Goal: Task Accomplishment & Management: Use online tool/utility

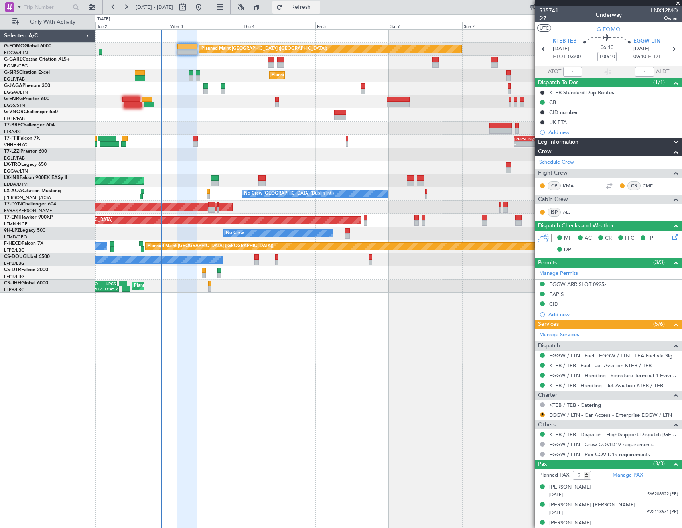
click at [318, 4] on span "Refresh" at bounding box center [300, 7] width 33 height 6
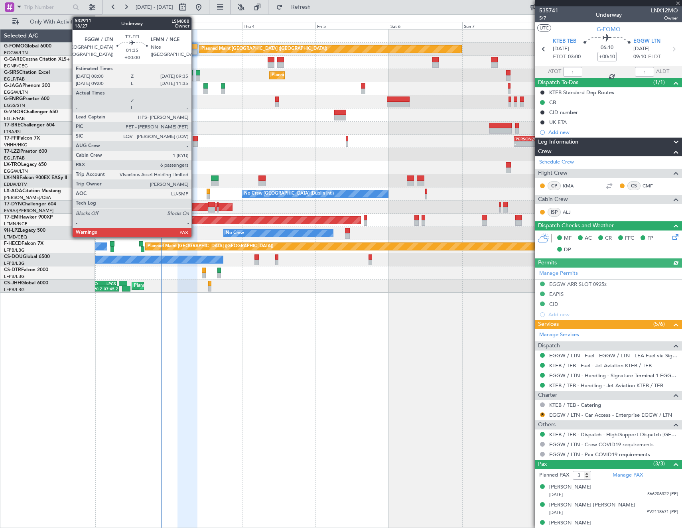
click at [195, 141] on div at bounding box center [195, 144] width 5 height 6
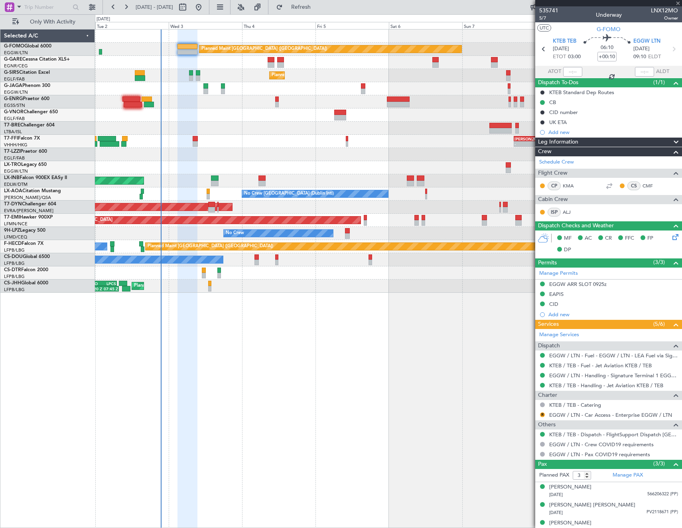
type input "6"
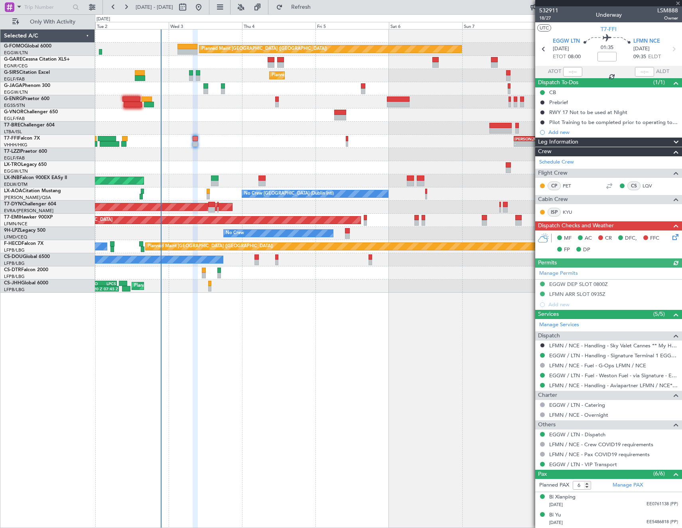
click at [672, 236] on icon at bounding box center [674, 235] width 6 height 6
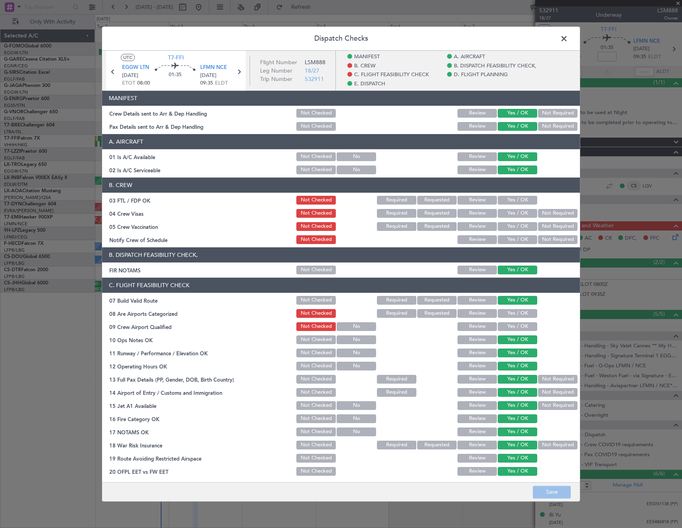
click at [518, 315] on button "Yes / OK" at bounding box center [517, 313] width 39 height 9
click at [514, 323] on button "Yes / OK" at bounding box center [517, 326] width 39 height 9
click at [515, 239] on button "Yes / OK" at bounding box center [517, 239] width 39 height 9
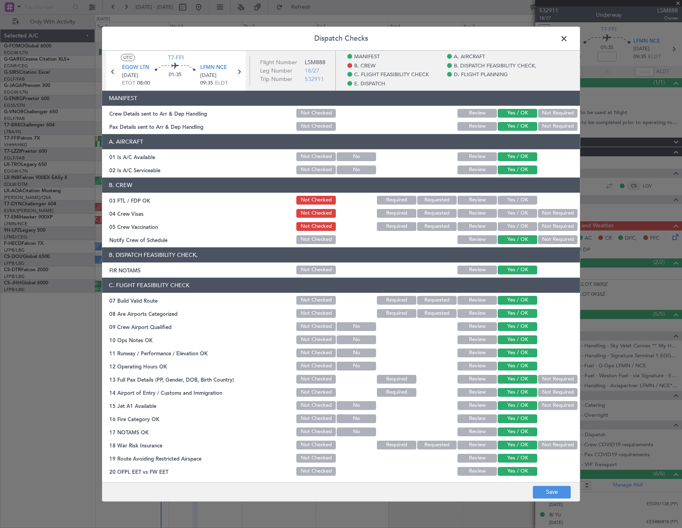
click at [548, 223] on button "Not Required" at bounding box center [557, 226] width 39 height 9
click at [549, 211] on button "Not Required" at bounding box center [557, 213] width 39 height 9
click at [510, 201] on button "Yes / OK" at bounding box center [517, 200] width 39 height 9
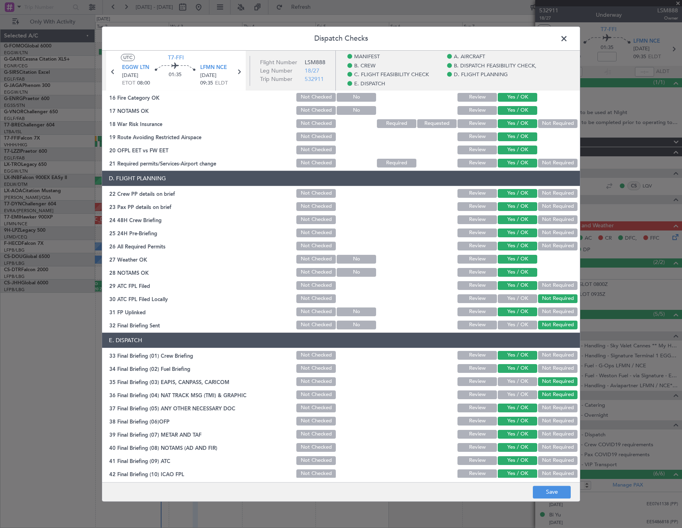
scroll to position [352, 0]
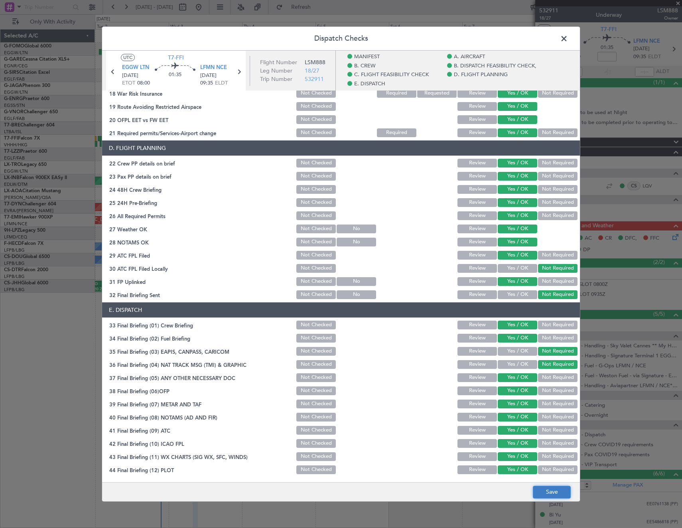
click at [563, 496] on button "Save" at bounding box center [552, 492] width 38 height 13
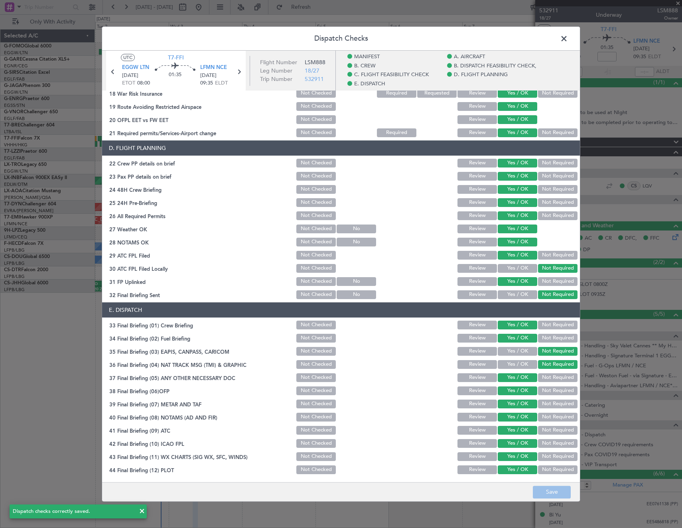
click at [568, 38] on span at bounding box center [568, 41] width 0 height 16
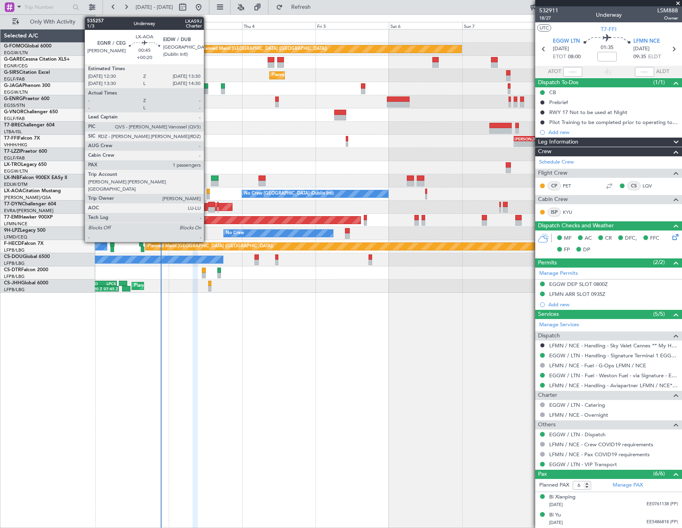
click at [207, 193] on div at bounding box center [208, 192] width 3 height 6
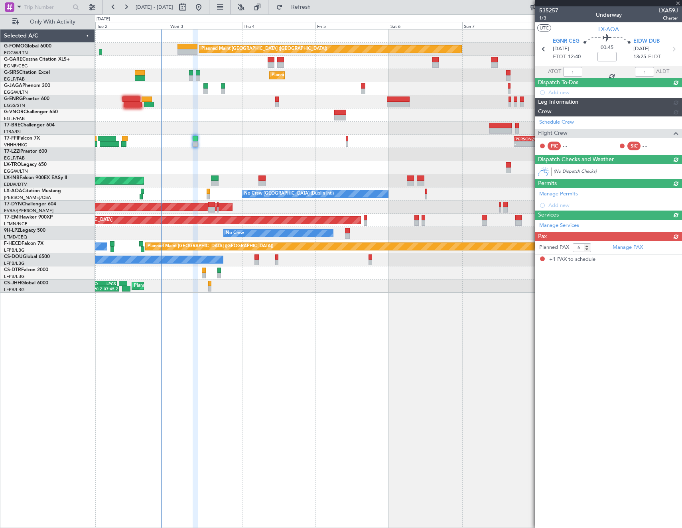
type input "+00:20"
type input "1"
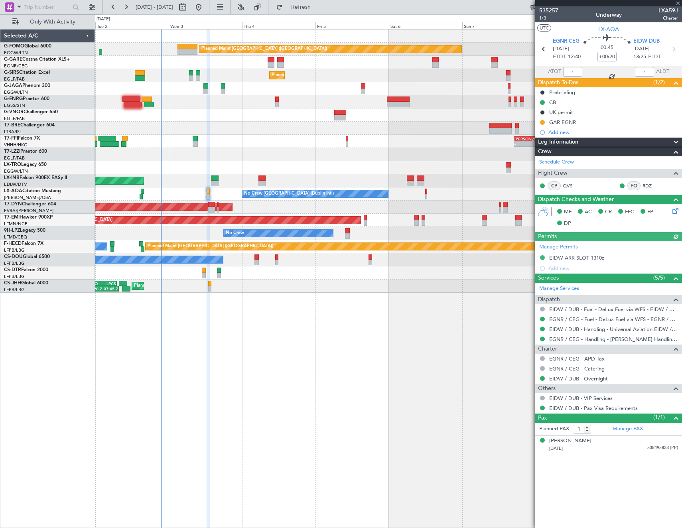
click at [188, 43] on div "Planned Maint [GEOGRAPHIC_DATA] ([GEOGRAPHIC_DATA])" at bounding box center [388, 49] width 586 height 13
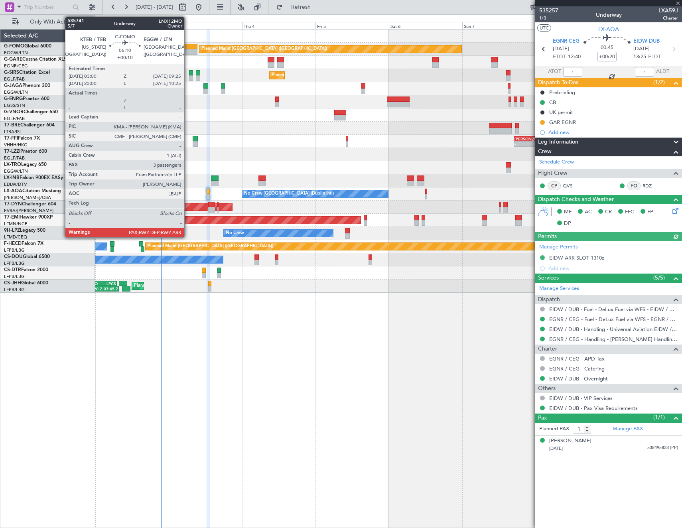
click at [188, 49] on div at bounding box center [187, 52] width 20 height 6
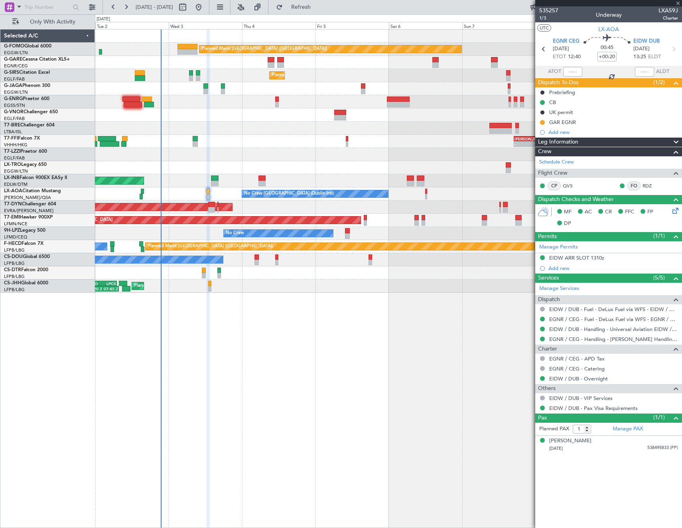
type input "+00:10"
type input "3"
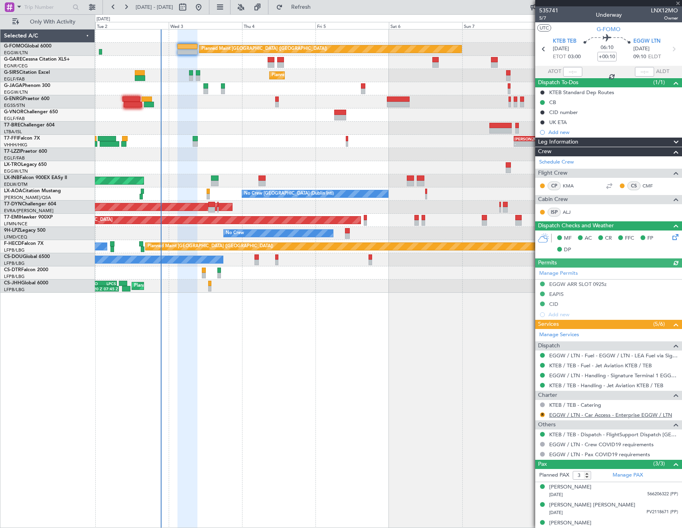
click at [595, 412] on link "EGGW / LTN - Car Access - Enterprise EGGW / LTN" at bounding box center [610, 414] width 123 height 7
click at [318, 4] on span "Refresh" at bounding box center [300, 7] width 33 height 6
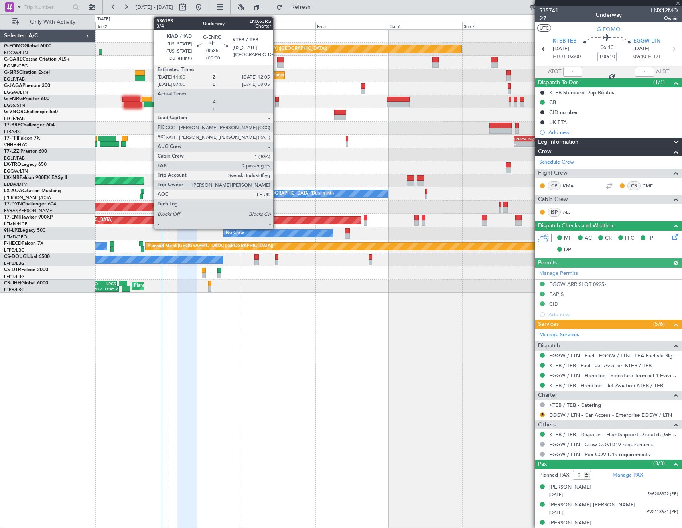
click at [277, 99] on div at bounding box center [277, 99] width 4 height 6
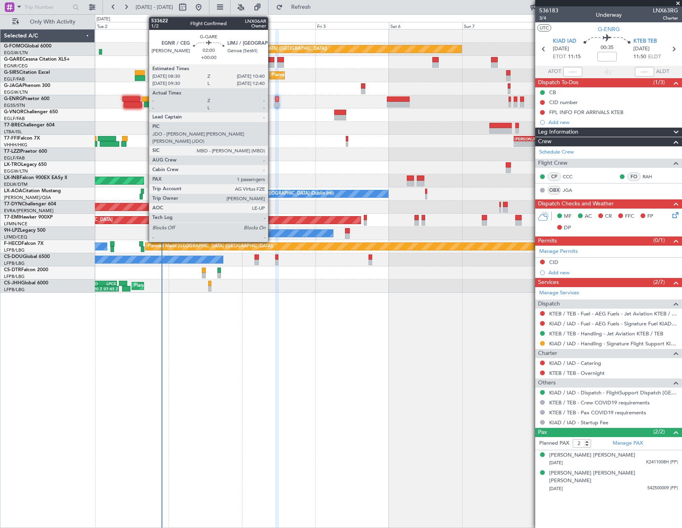
click at [271, 61] on div at bounding box center [271, 60] width 7 height 6
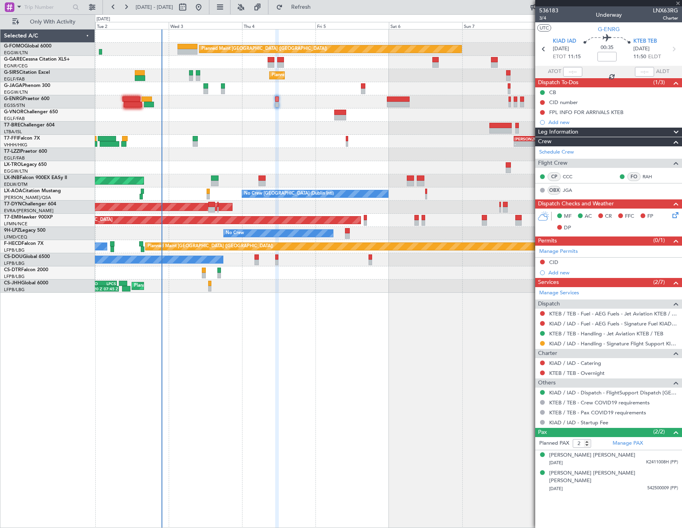
type input "1"
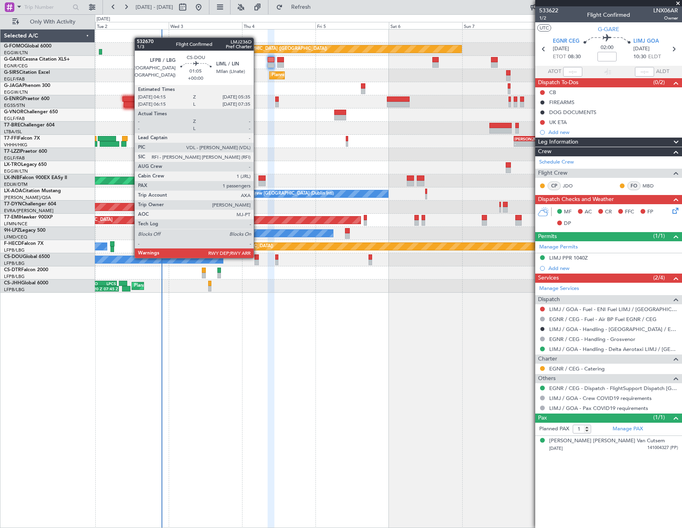
click at [257, 257] on div at bounding box center [256, 257] width 4 height 6
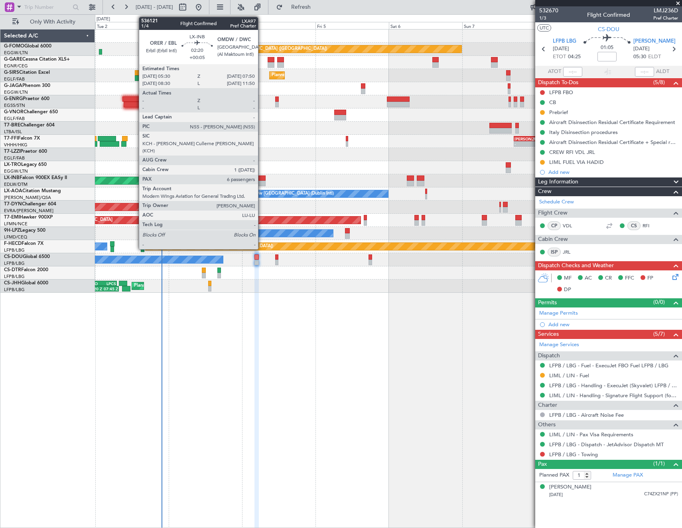
click at [262, 182] on div at bounding box center [261, 184] width 7 height 6
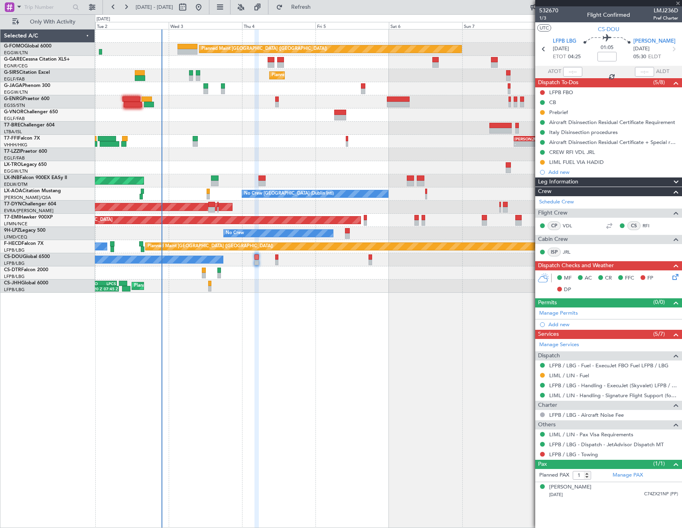
type input "+00:05"
type input "6"
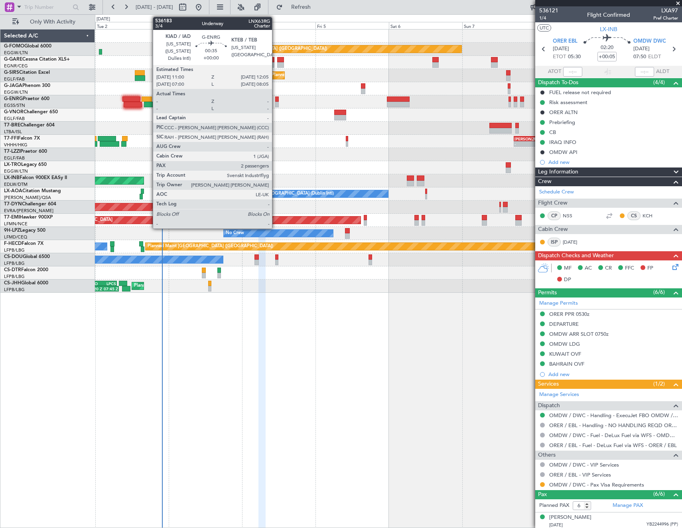
click at [275, 102] on div at bounding box center [277, 105] width 4 height 6
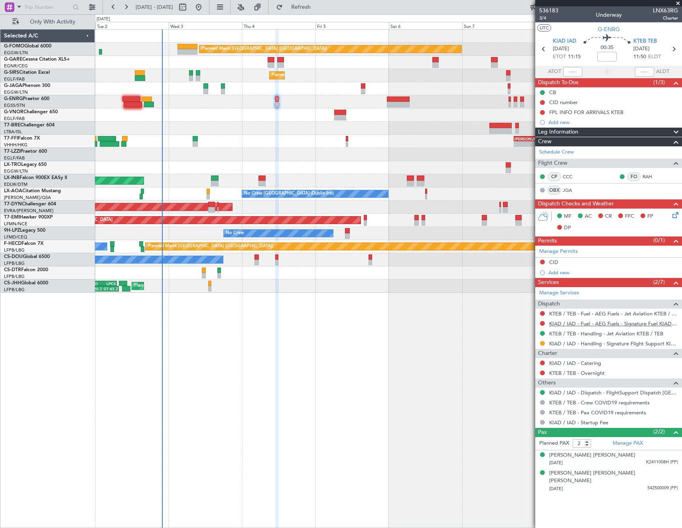
click at [583, 323] on link "KIAD / IAD - Fuel - AEG Fuels - Signature Fuel KIAD / IAD" at bounding box center [613, 323] width 129 height 7
click at [318, 8] on span "Refresh" at bounding box center [300, 7] width 33 height 6
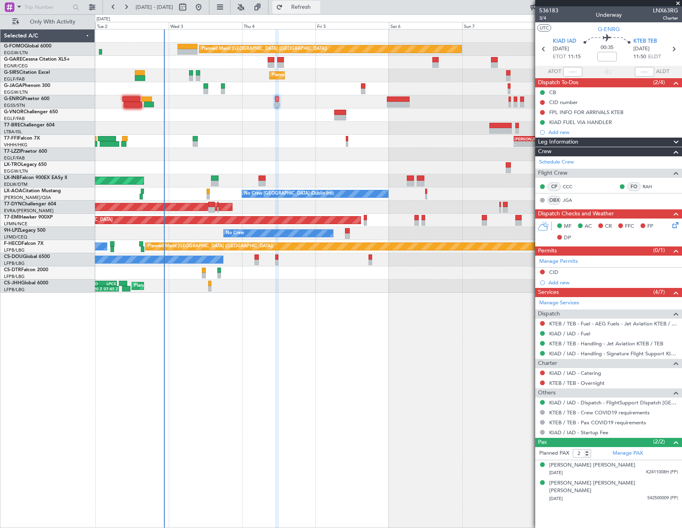
click at [318, 10] on span "Refresh" at bounding box center [300, 7] width 33 height 6
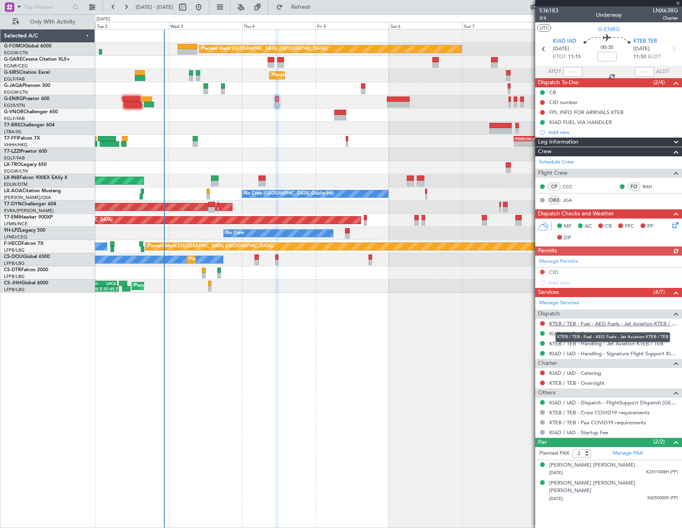
click at [588, 325] on link "KTEB / TEB - Fuel - AEG Fuels - Jet Aviation KTEB / TEB" at bounding box center [613, 323] width 129 height 7
click at [318, 10] on span "Refresh" at bounding box center [300, 7] width 33 height 6
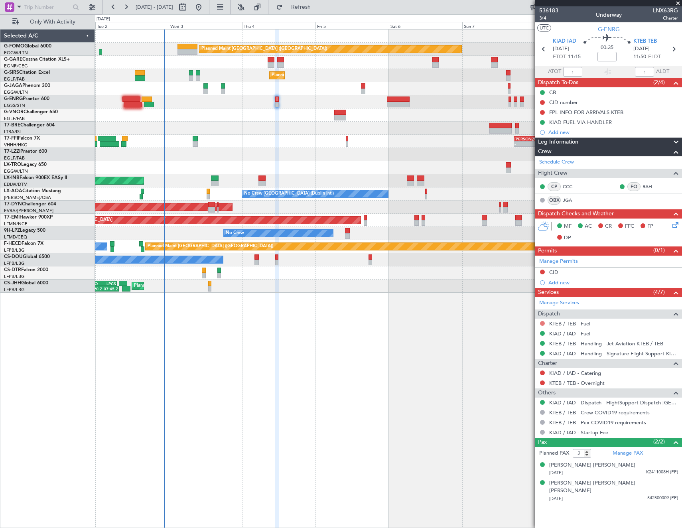
click at [543, 321] on button at bounding box center [542, 323] width 5 height 5
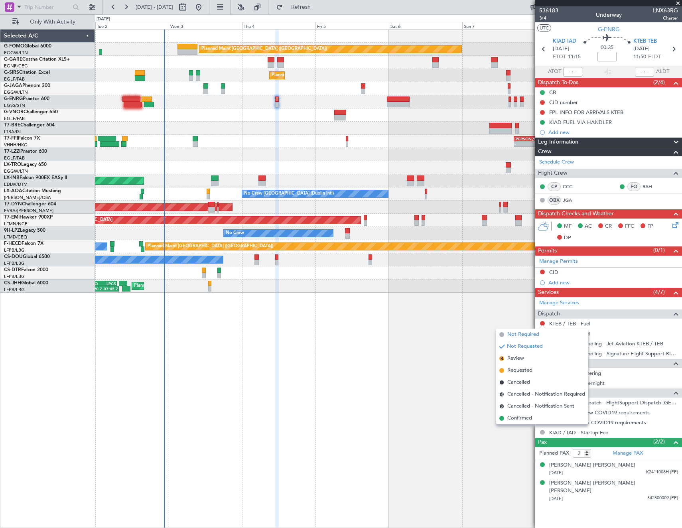
click at [515, 331] on span "Not Required" at bounding box center [523, 334] width 32 height 8
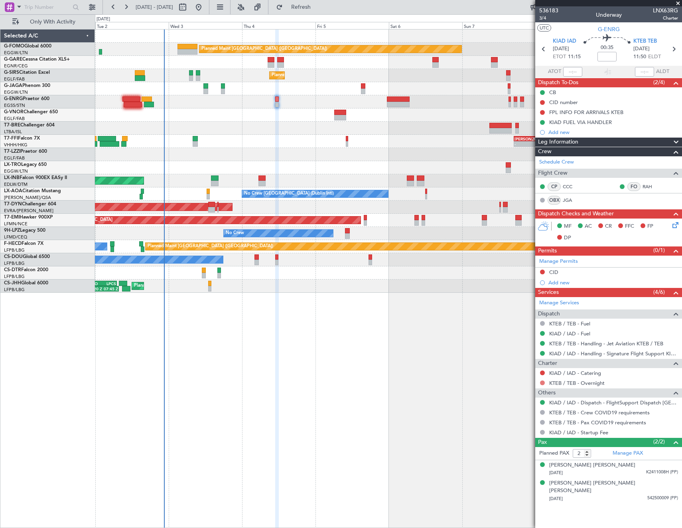
click at [543, 381] on button at bounding box center [542, 382] width 5 height 5
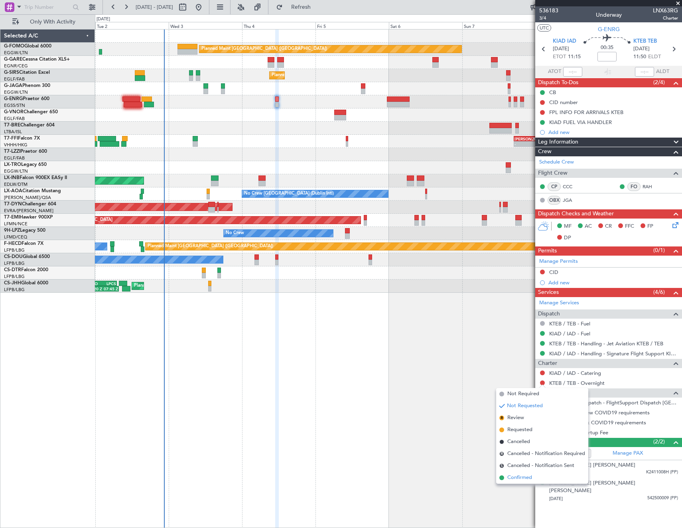
click at [520, 474] on span "Confirmed" at bounding box center [519, 478] width 25 height 8
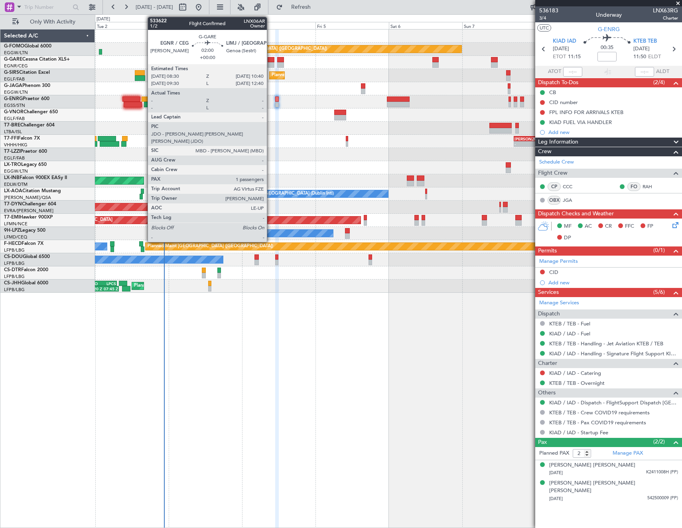
click at [270, 61] on div at bounding box center [271, 60] width 7 height 6
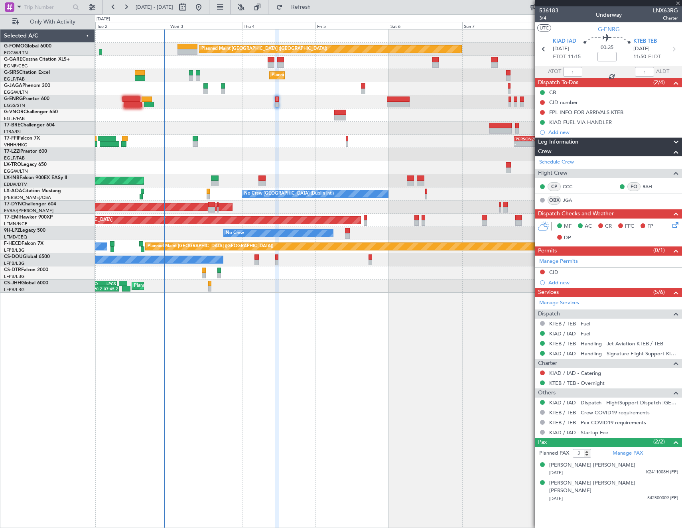
type input "1"
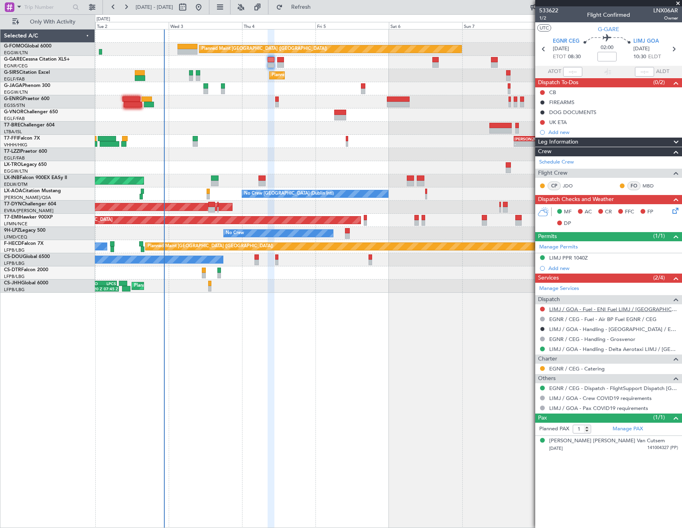
click at [583, 310] on link "LIMJ / GOA - Fuel - ENI Fuel LIMJ / [GEOGRAPHIC_DATA]" at bounding box center [613, 309] width 129 height 7
click at [584, 307] on link "LIMJ / GOA - Fuel - ENI Fuel LIMJ / [GEOGRAPHIC_DATA]" at bounding box center [613, 309] width 129 height 7
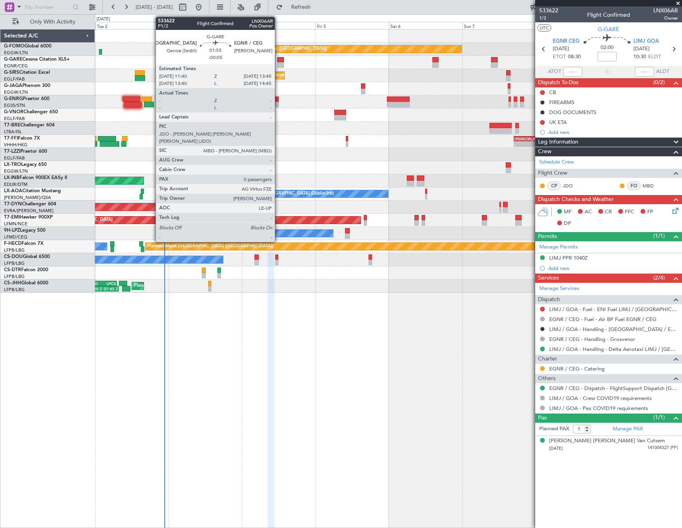
click at [278, 61] on div at bounding box center [280, 60] width 6 height 6
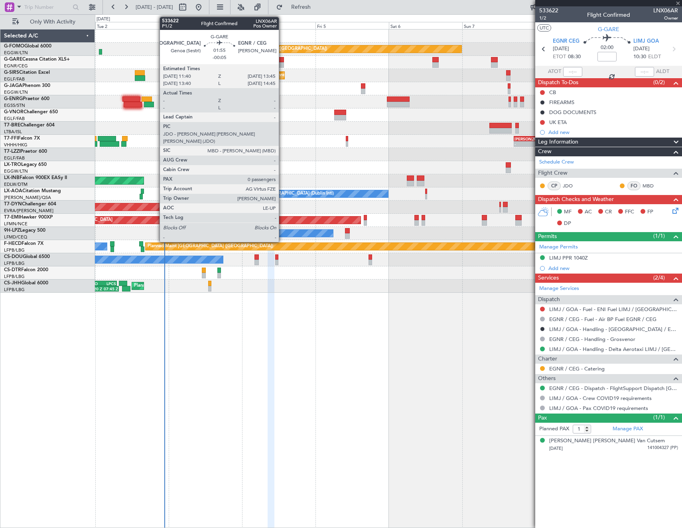
type input "-00:05"
type input "0"
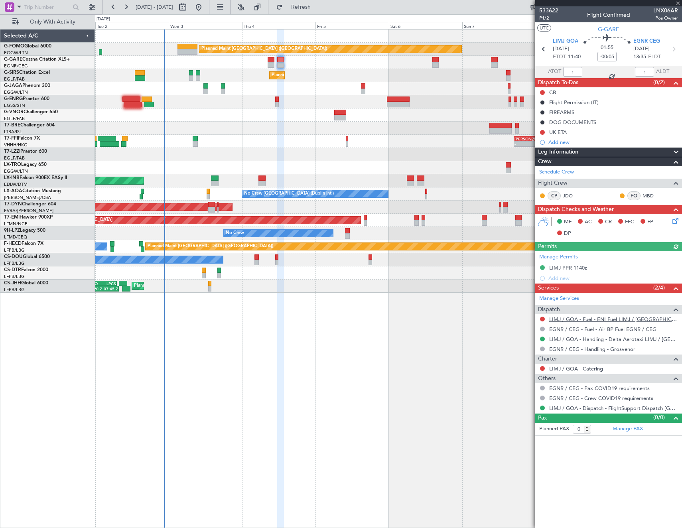
click at [594, 319] on link "LIMJ / GOA - Fuel - ENI Fuel LIMJ / [GEOGRAPHIC_DATA]" at bounding box center [613, 319] width 129 height 7
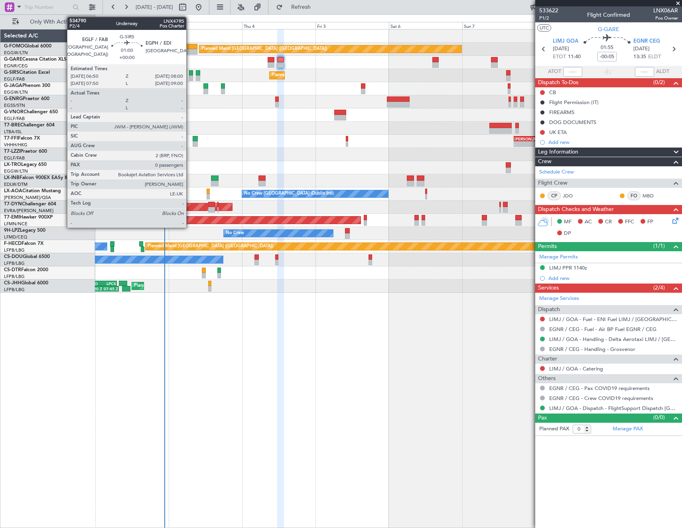
click at [190, 75] on div at bounding box center [191, 73] width 4 height 6
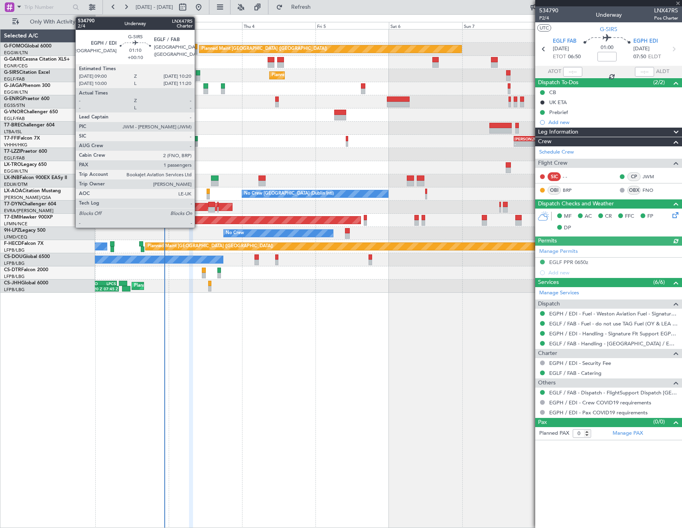
click at [198, 75] on div at bounding box center [198, 78] width 4 height 6
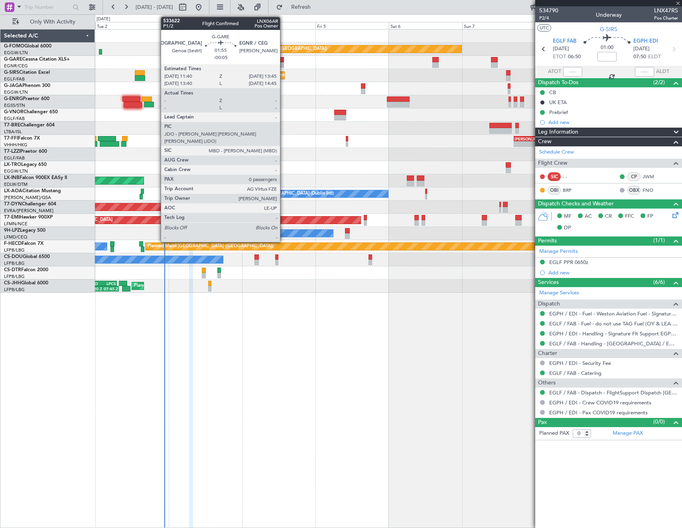
type input "+00:10"
type input "1"
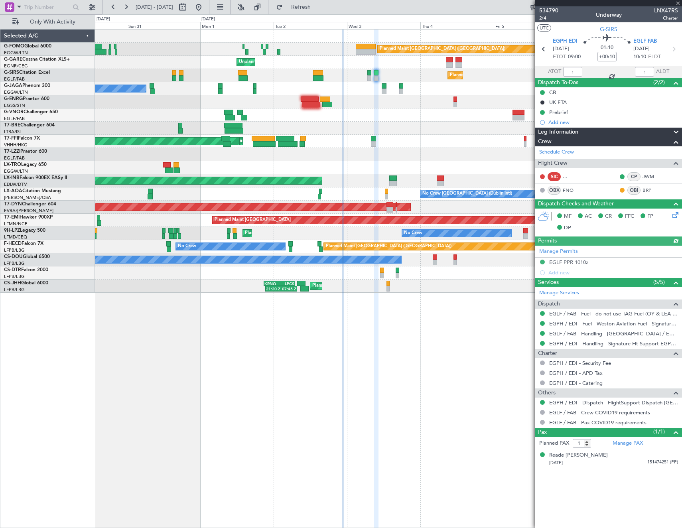
click at [456, 71] on div "Planned Maint [GEOGRAPHIC_DATA] ([GEOGRAPHIC_DATA])" at bounding box center [388, 75] width 586 height 13
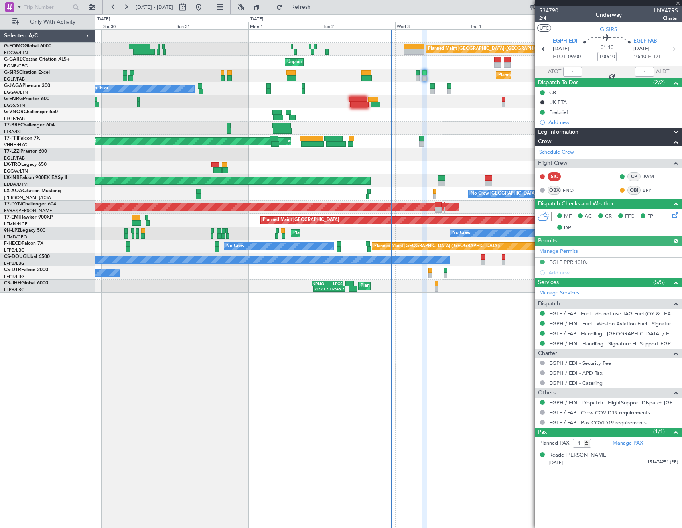
click at [417, 64] on div "Unplanned Maint [PERSON_NAME]" at bounding box center [388, 62] width 586 height 13
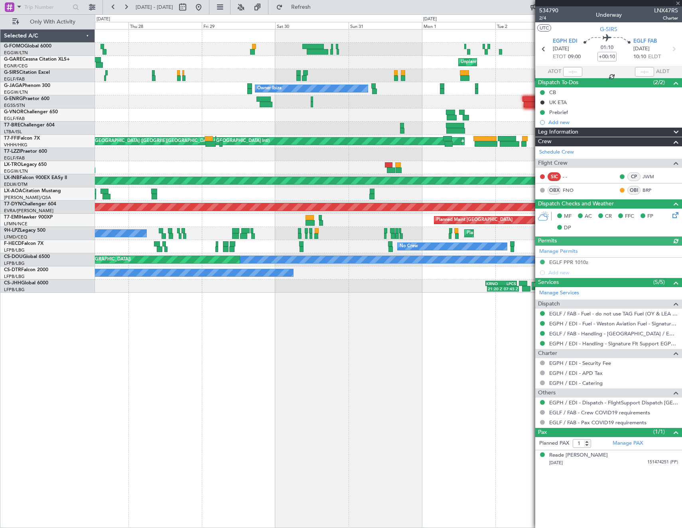
click at [391, 63] on div "Unplanned Maint [PERSON_NAME]" at bounding box center [388, 62] width 586 height 13
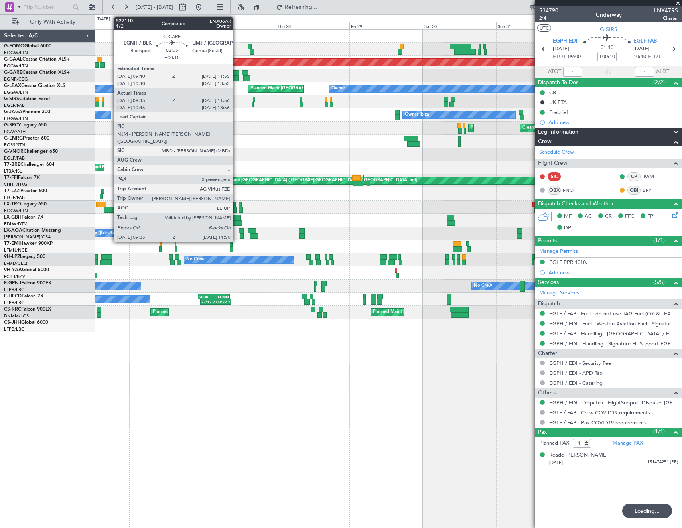
click at [236, 77] on div at bounding box center [235, 78] width 7 height 6
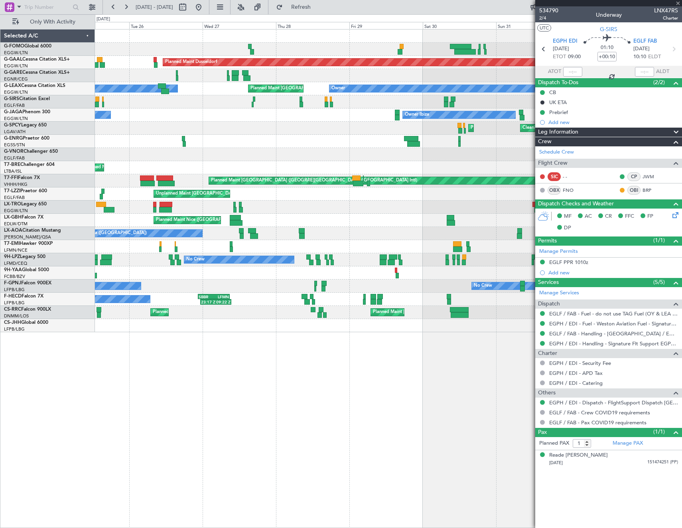
type input "09:45"
type input "11:46"
type input "3"
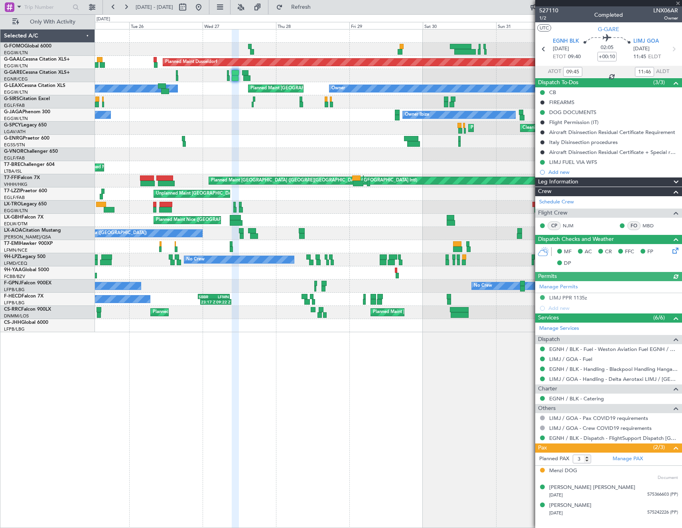
click at [120, 128] on div "Planned Maint [GEOGRAPHIC_DATA] ([GEOGRAPHIC_DATA]) Planned [GEOGRAPHIC_DATA] U…" at bounding box center [388, 181] width 586 height 303
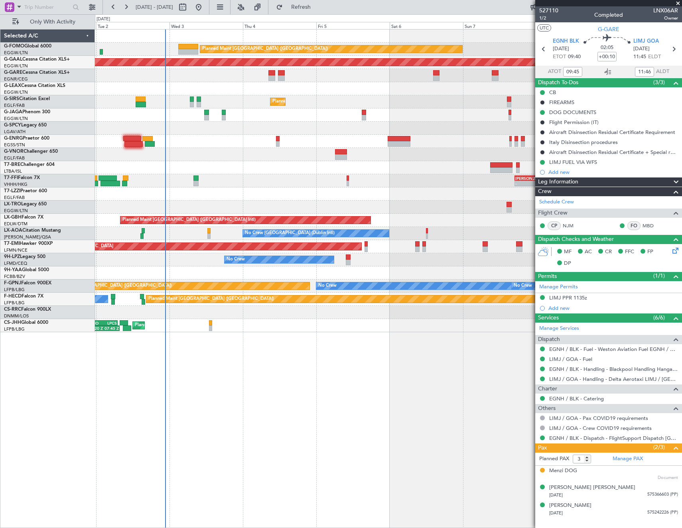
click at [151, 120] on div "Owner Ibiza" at bounding box center [388, 114] width 586 height 13
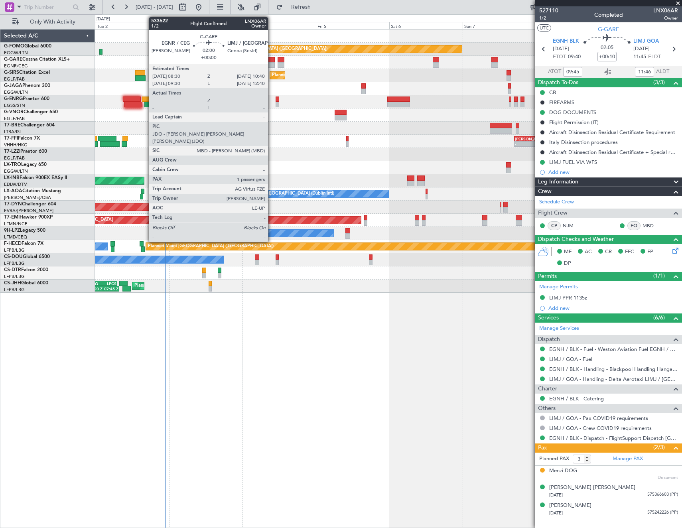
click at [271, 60] on div at bounding box center [271, 60] width 7 height 6
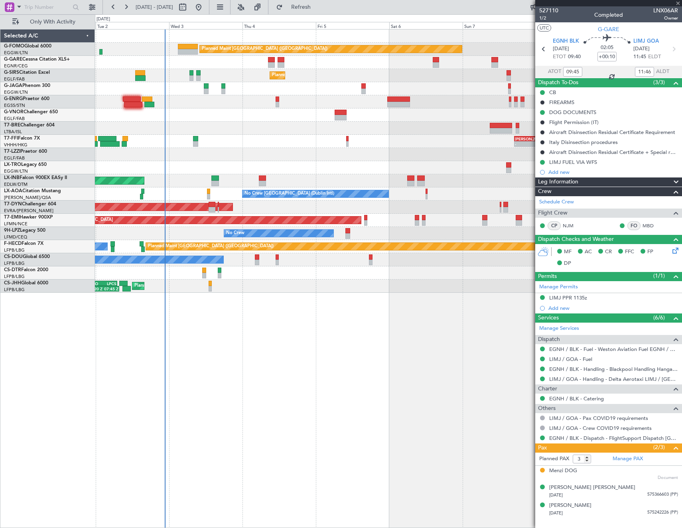
type input "1"
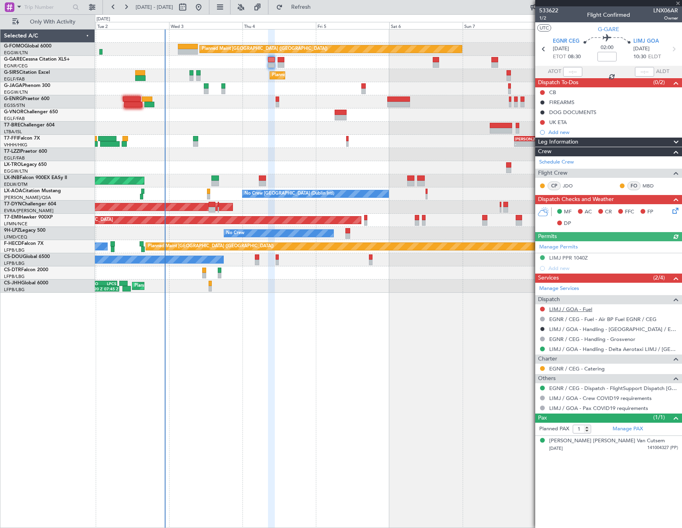
click at [568, 309] on link "LIMJ / GOA - Fuel" at bounding box center [570, 309] width 43 height 7
click at [318, 10] on span "Refresh" at bounding box center [300, 7] width 33 height 6
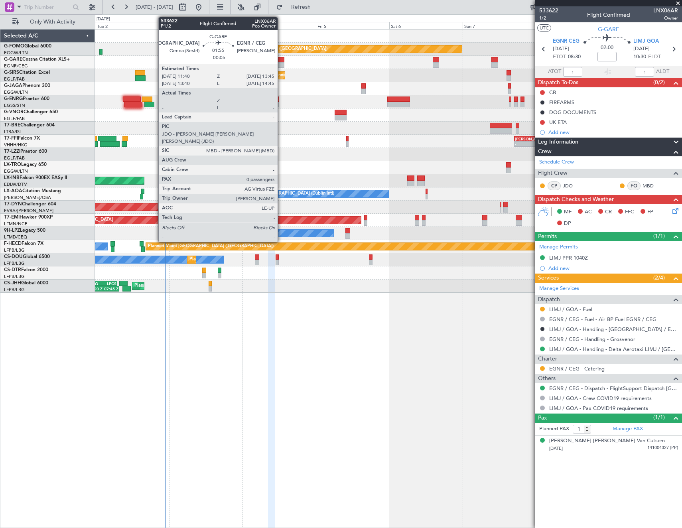
click at [281, 61] on div at bounding box center [280, 60] width 6 height 6
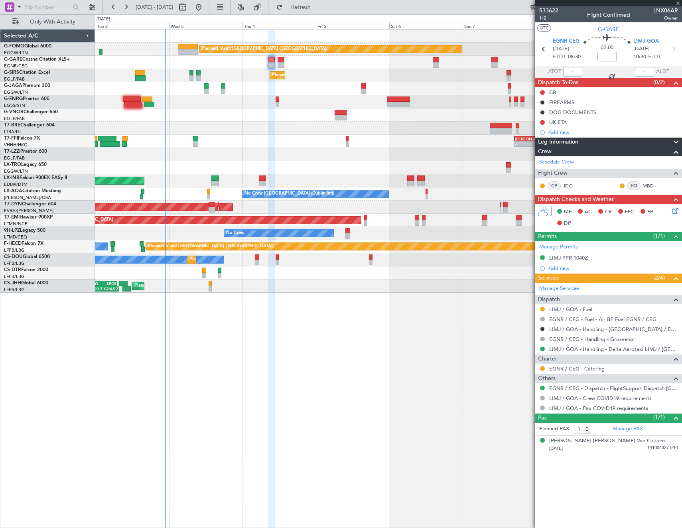
type input "-00:05"
type input "0"
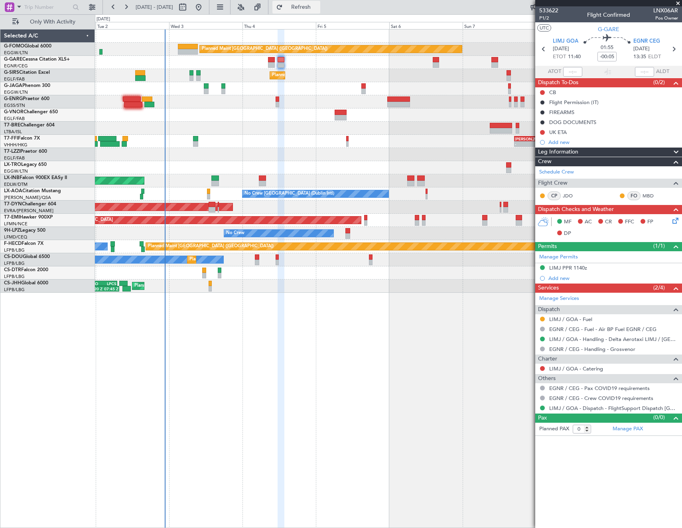
click at [318, 6] on span "Refresh" at bounding box center [300, 7] width 33 height 6
click at [542, 91] on button at bounding box center [542, 92] width 5 height 5
click at [546, 128] on span "Completed" at bounding box center [546, 128] width 26 height 8
click at [543, 48] on icon at bounding box center [543, 49] width 10 height 10
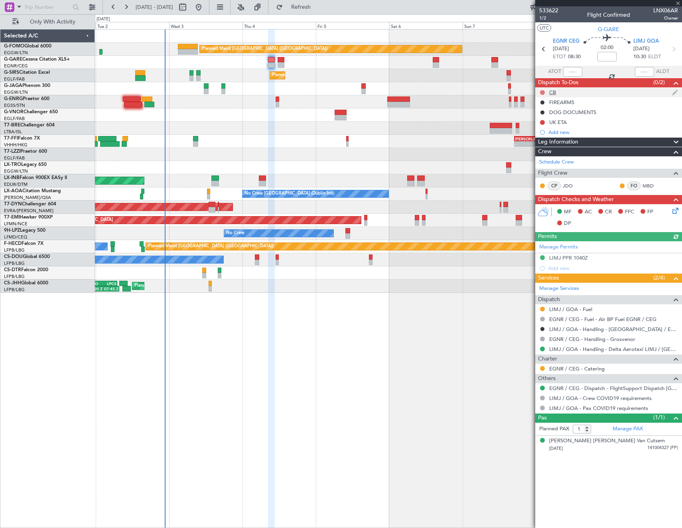
click at [542, 92] on button at bounding box center [542, 92] width 5 height 5
click at [543, 127] on span "Completed" at bounding box center [546, 128] width 26 height 8
click at [542, 19] on span "1/2" at bounding box center [548, 18] width 19 height 7
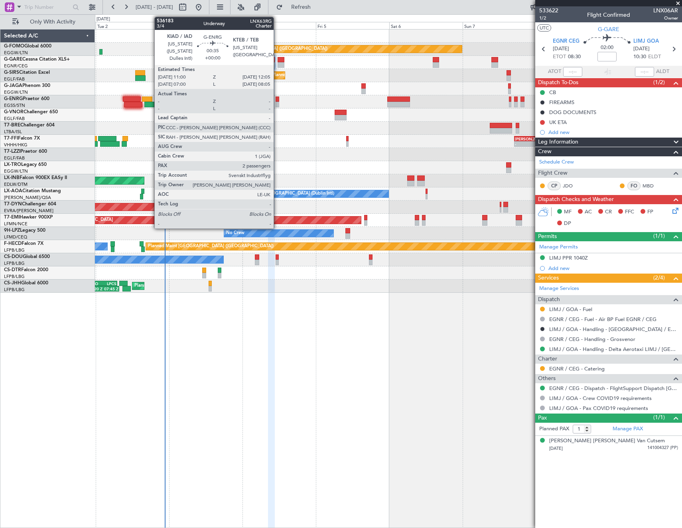
click at [277, 99] on div at bounding box center [277, 99] width 4 height 6
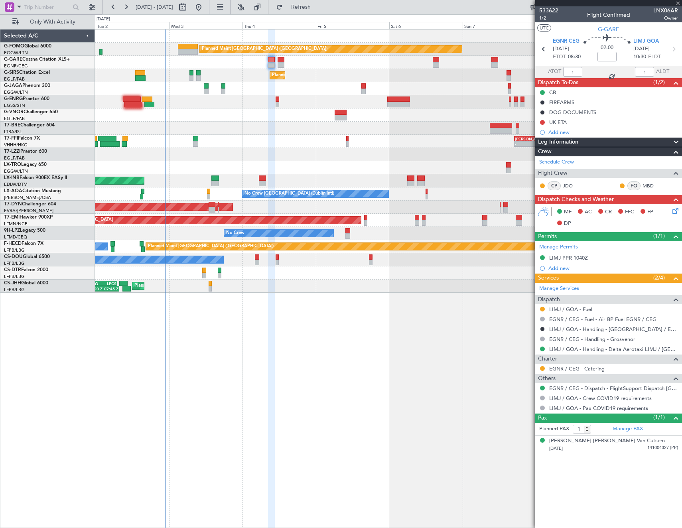
type input "2"
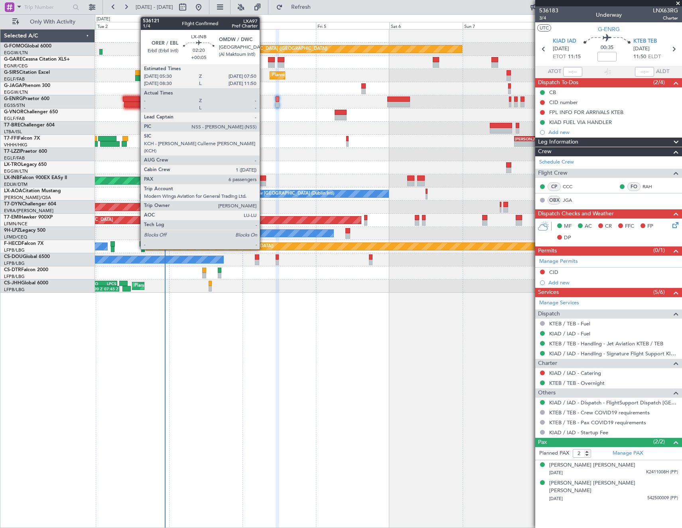
click at [263, 182] on div at bounding box center [262, 184] width 7 height 6
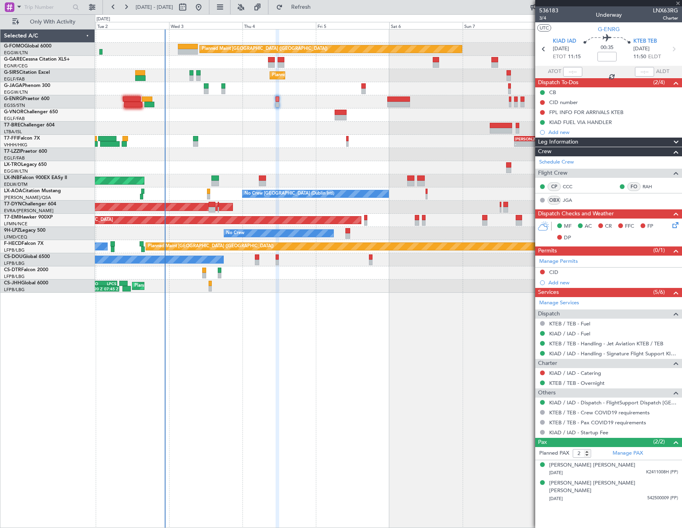
type input "+00:05"
type input "6"
